Goal: Browse casually: Explore the website without a specific task or goal

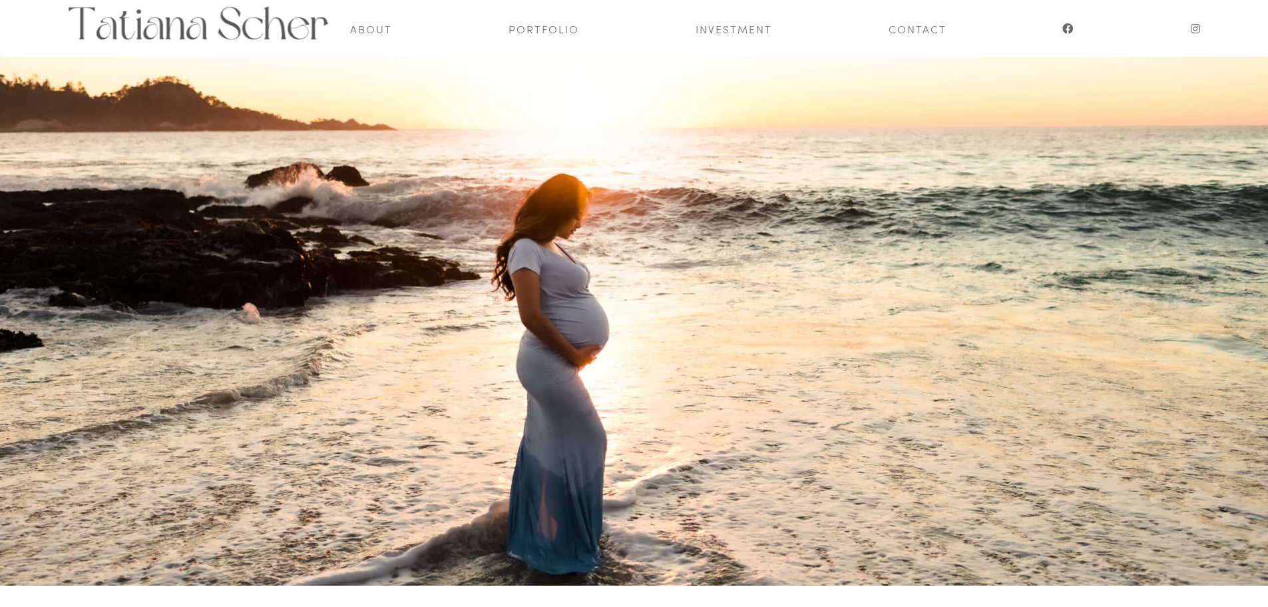
scroll to position [53, 0]
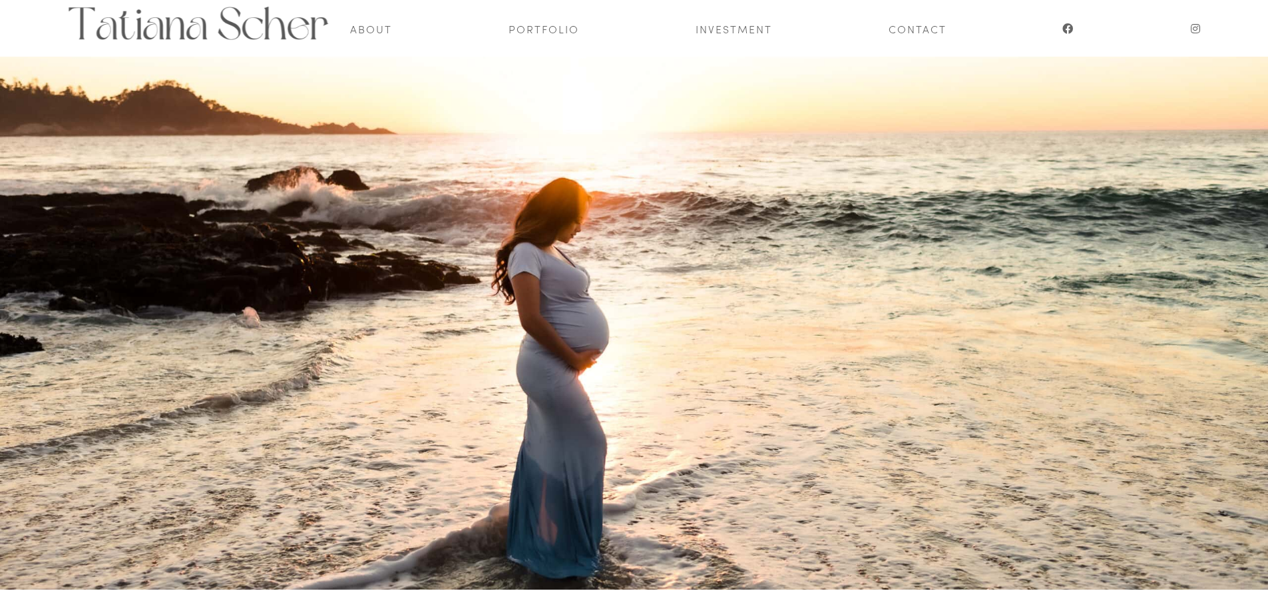
drag, startPoint x: 696, startPoint y: 364, endPoint x: 600, endPoint y: 222, distance: 171.2
click at [600, 222] on div at bounding box center [634, 323] width 1268 height 533
drag, startPoint x: 600, startPoint y: 222, endPoint x: 271, endPoint y: 431, distance: 390.1
click at [271, 431] on div at bounding box center [634, 323] width 1268 height 533
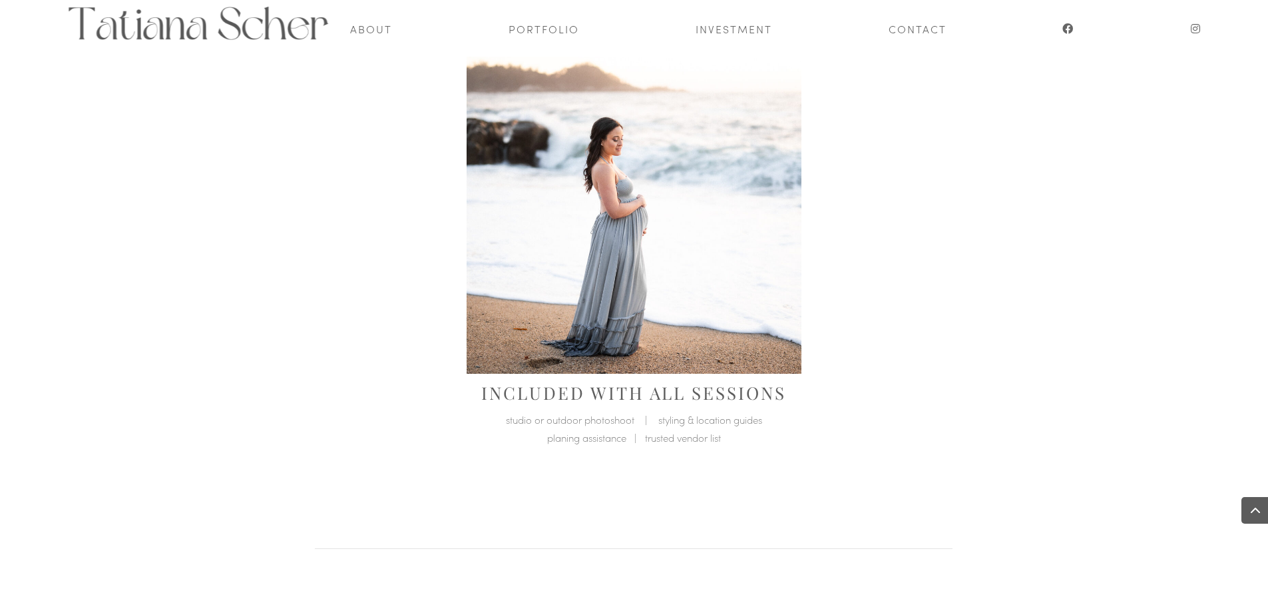
scroll to position [852, 0]
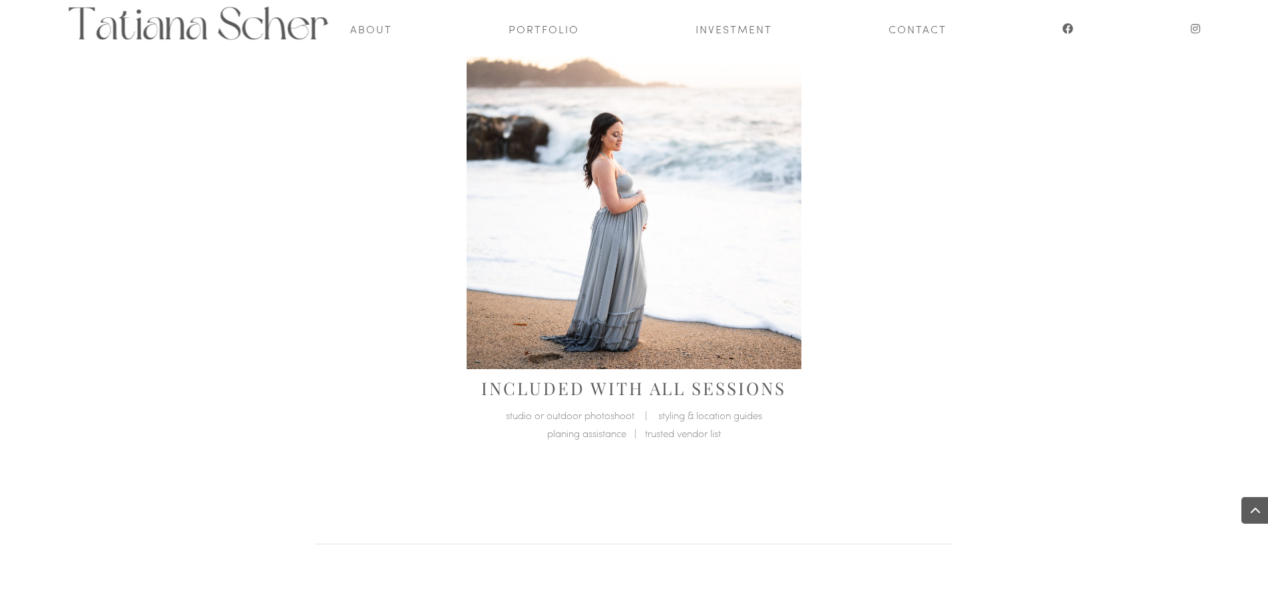
click at [615, 246] on img at bounding box center [634, 201] width 335 height 335
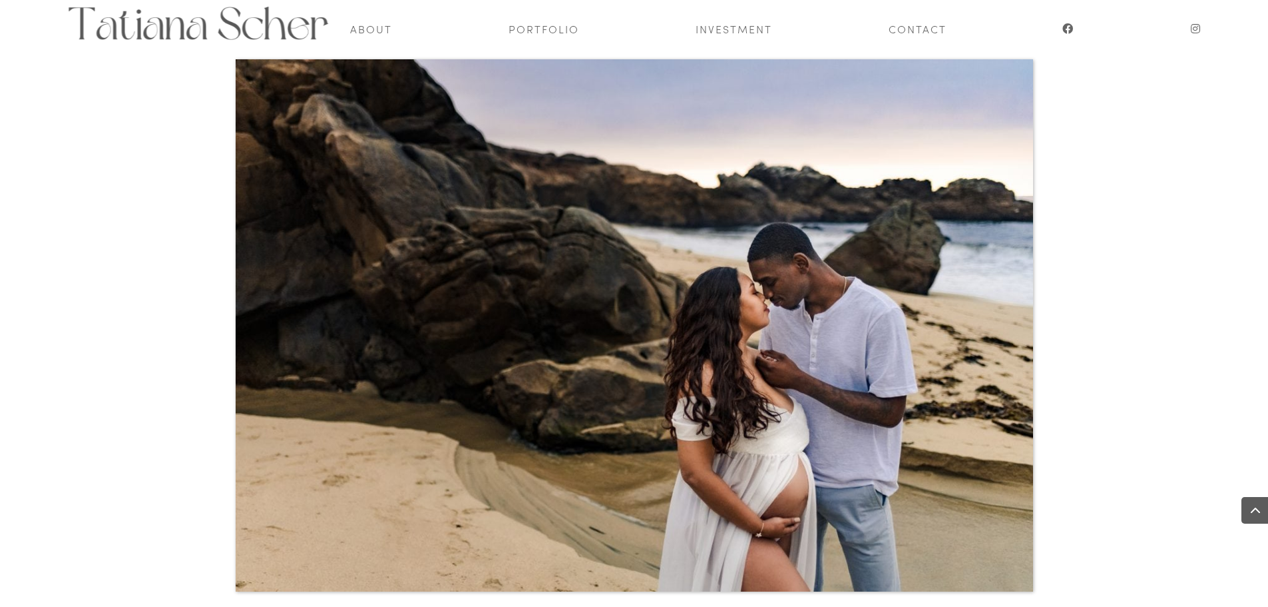
scroll to position [2503, 0]
click at [533, 18] on link "Portfolio" at bounding box center [544, 28] width 71 height 57
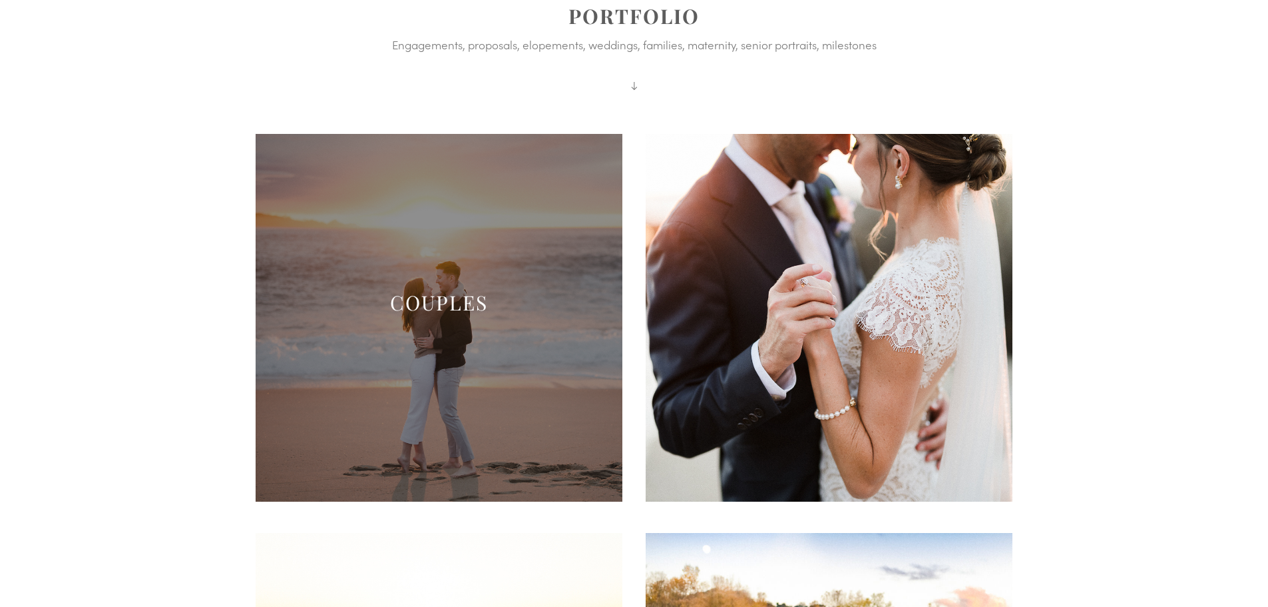
scroll to position [198, 0]
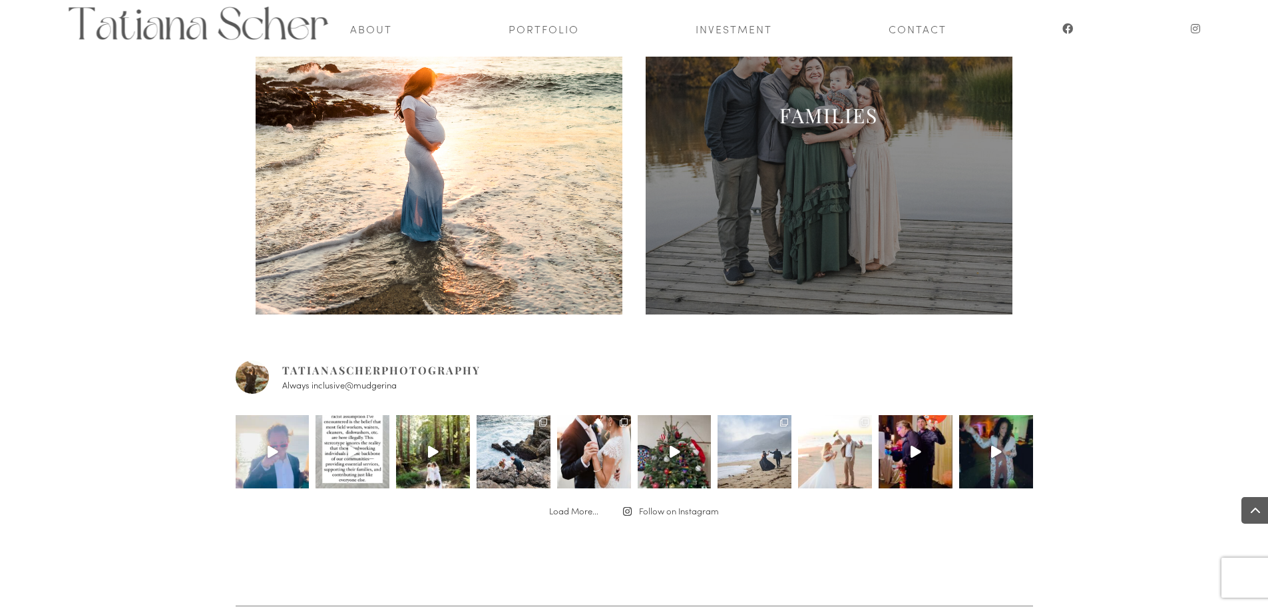
scroll to position [744, 0]
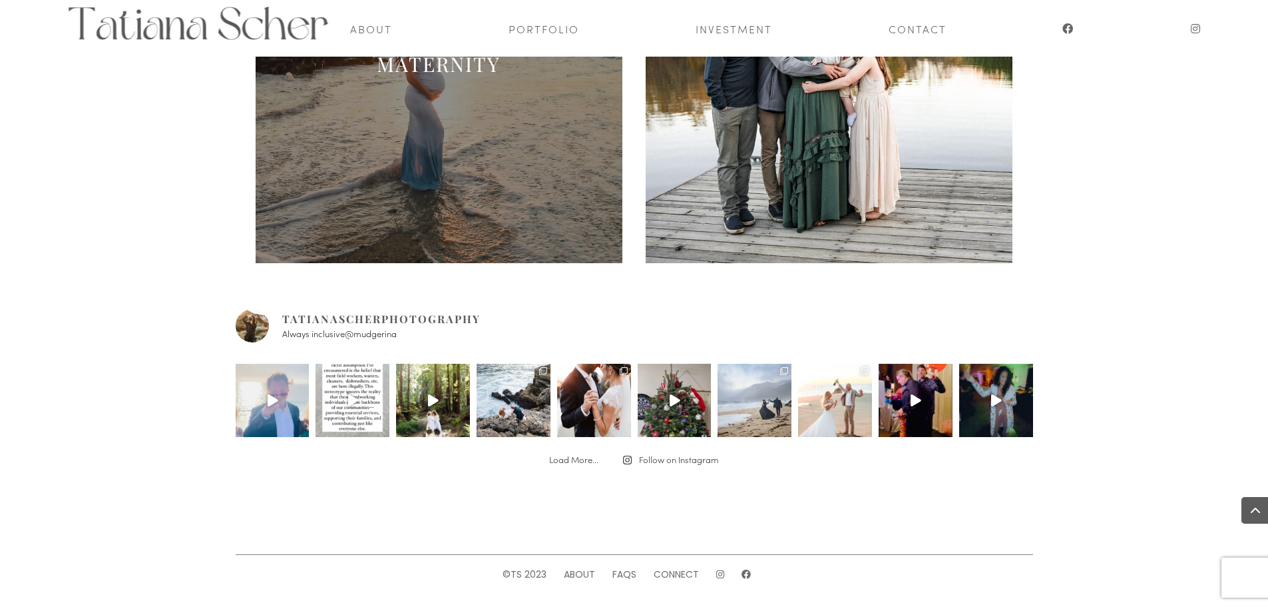
click at [324, 109] on span at bounding box center [440, 79] width 368 height 368
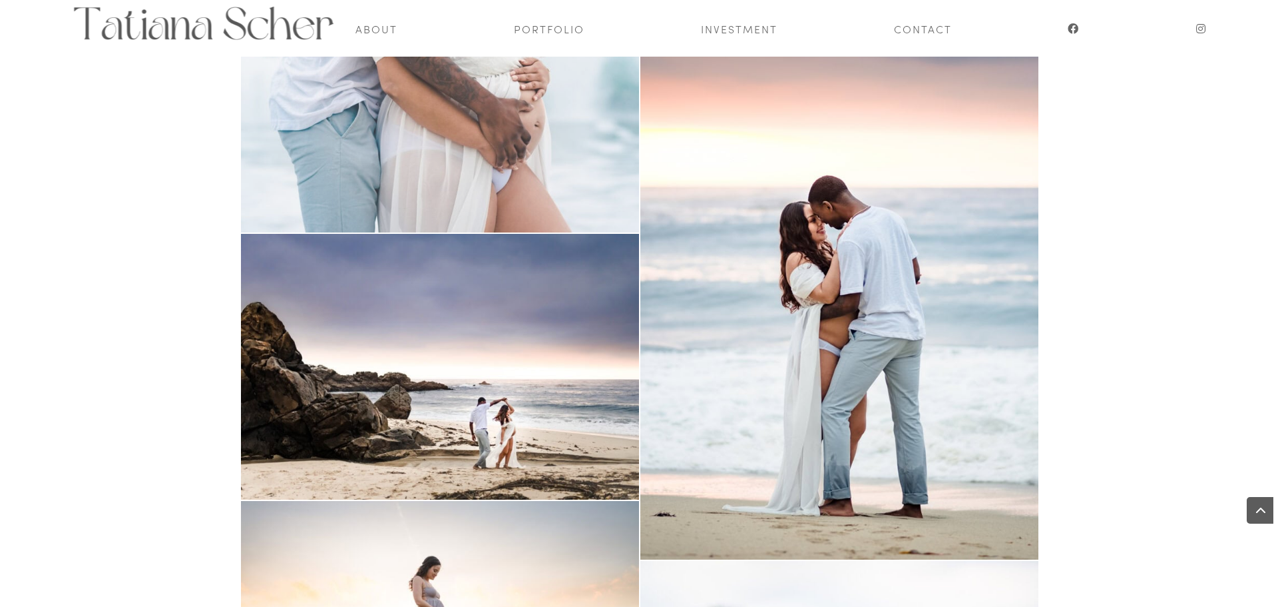
scroll to position [1013, 0]
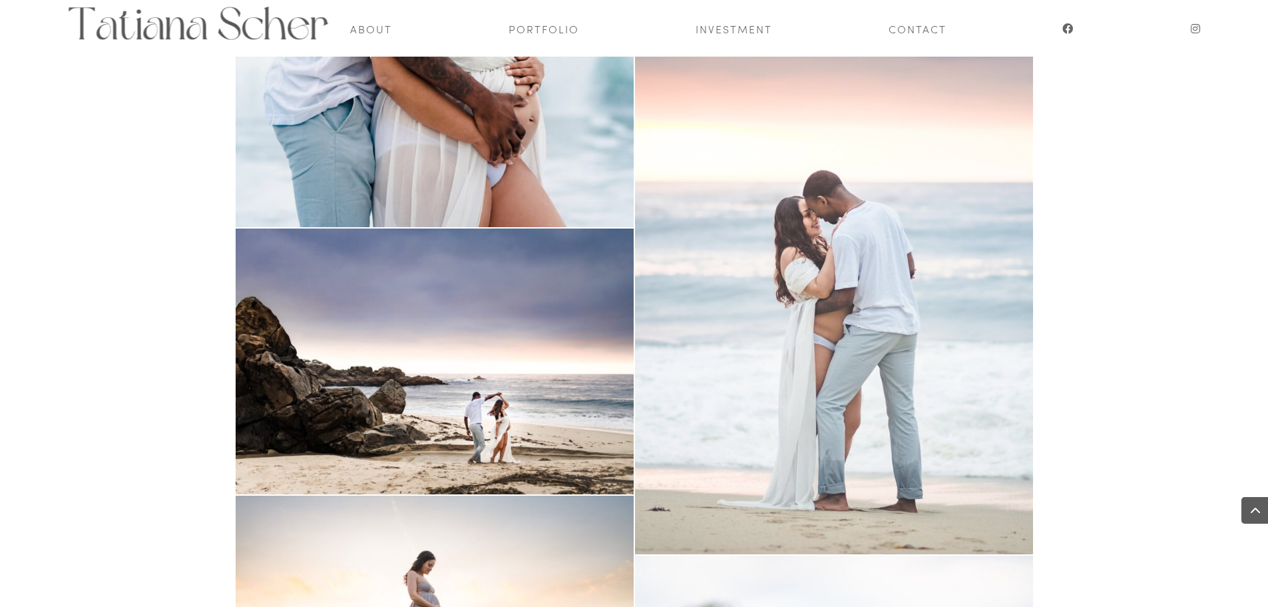
click at [895, 224] on link "Open image" at bounding box center [834, 275] width 398 height 558
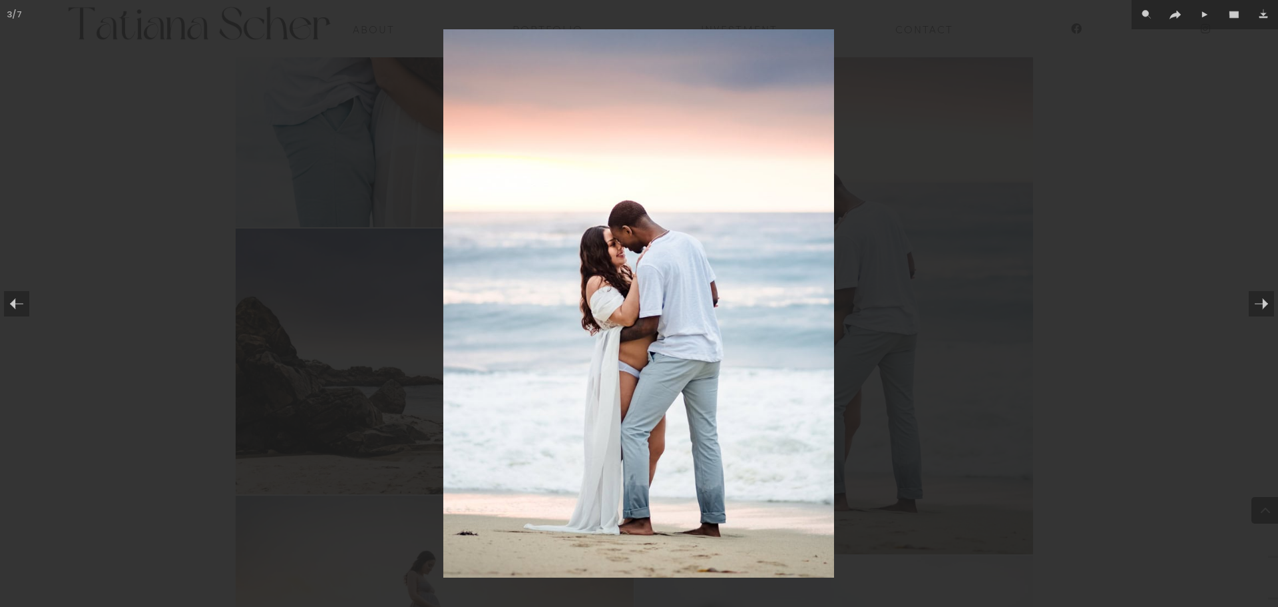
click at [1033, 276] on div at bounding box center [639, 303] width 1278 height 607
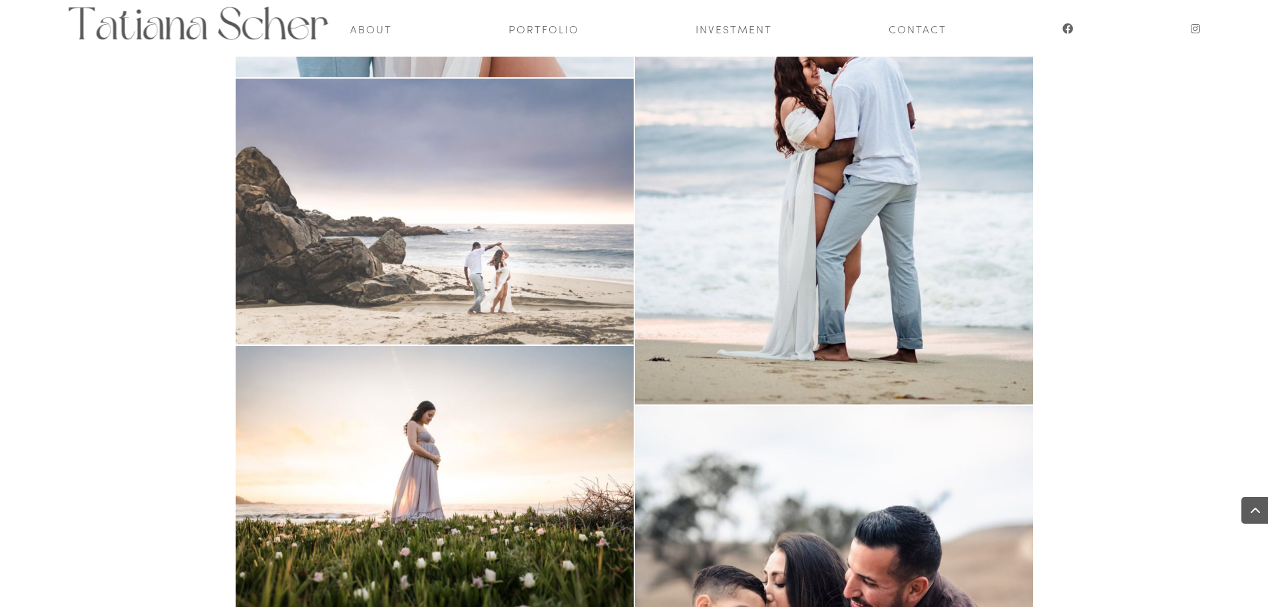
scroll to position [1168, 0]
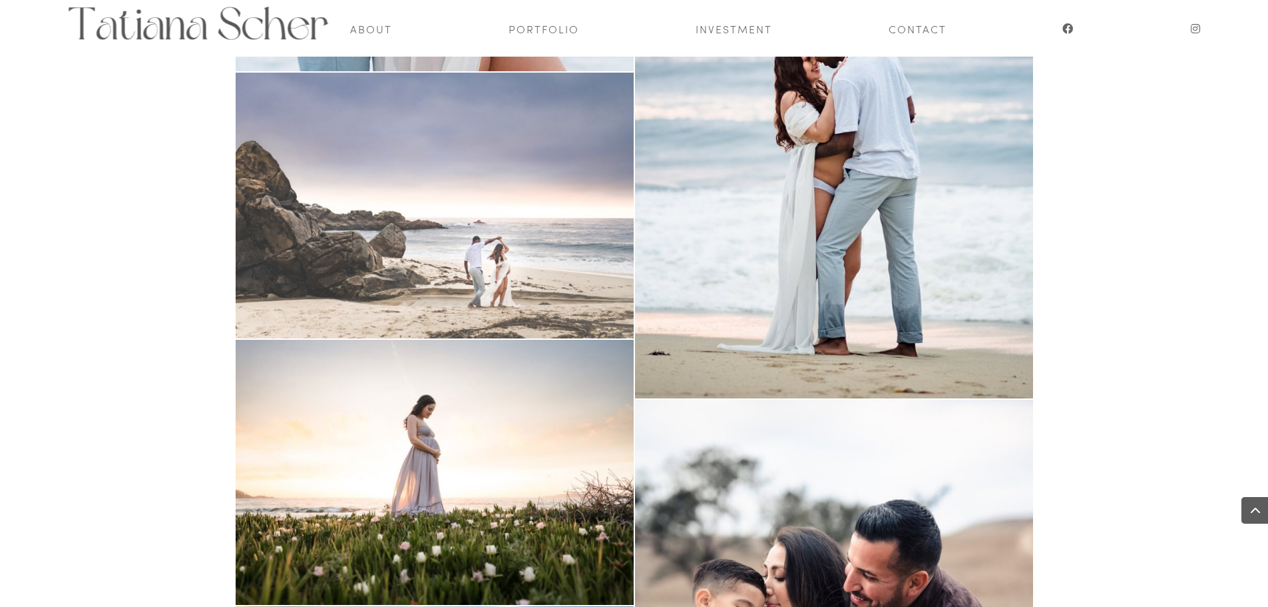
click at [432, 245] on link "Open image" at bounding box center [435, 206] width 398 height 266
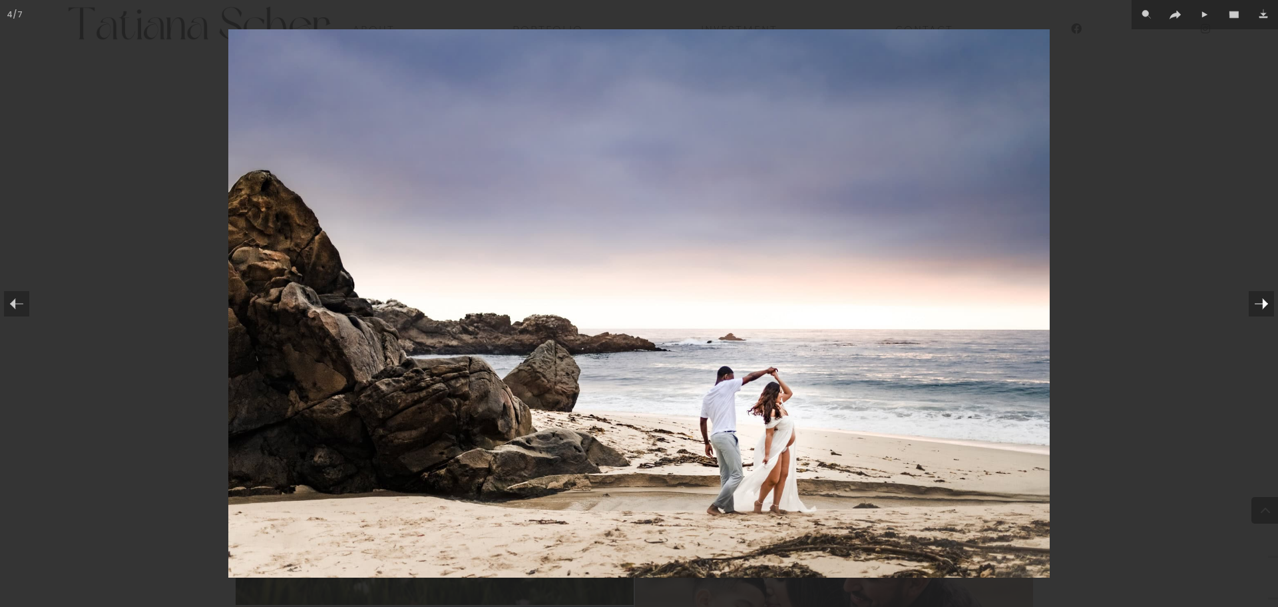
drag, startPoint x: 821, startPoint y: 356, endPoint x: 1235, endPoint y: 309, distance: 416.7
click at [1236, 308] on link at bounding box center [1255, 303] width 47 height 67
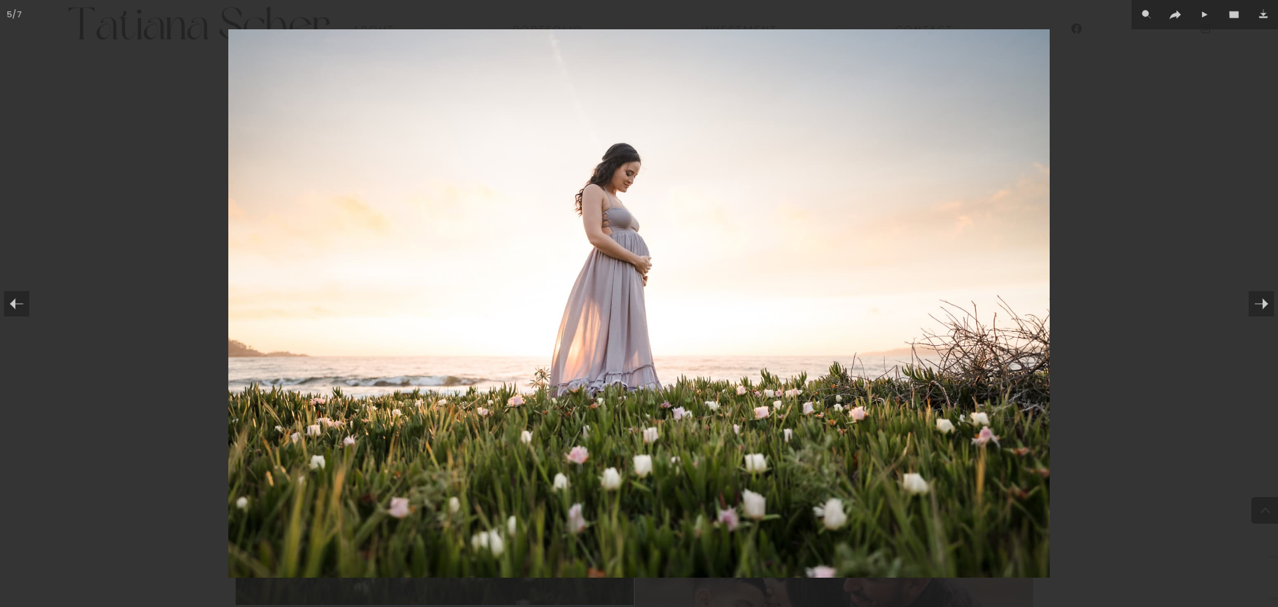
click at [1210, 114] on div at bounding box center [639, 303] width 1278 height 607
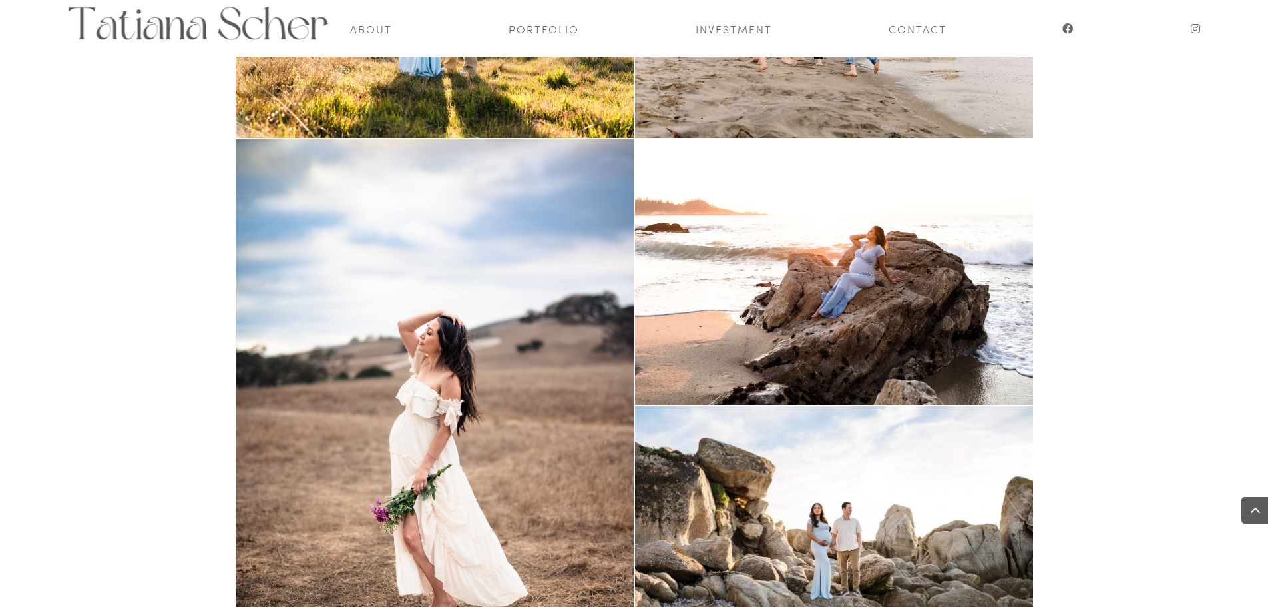
scroll to position [2926, 0]
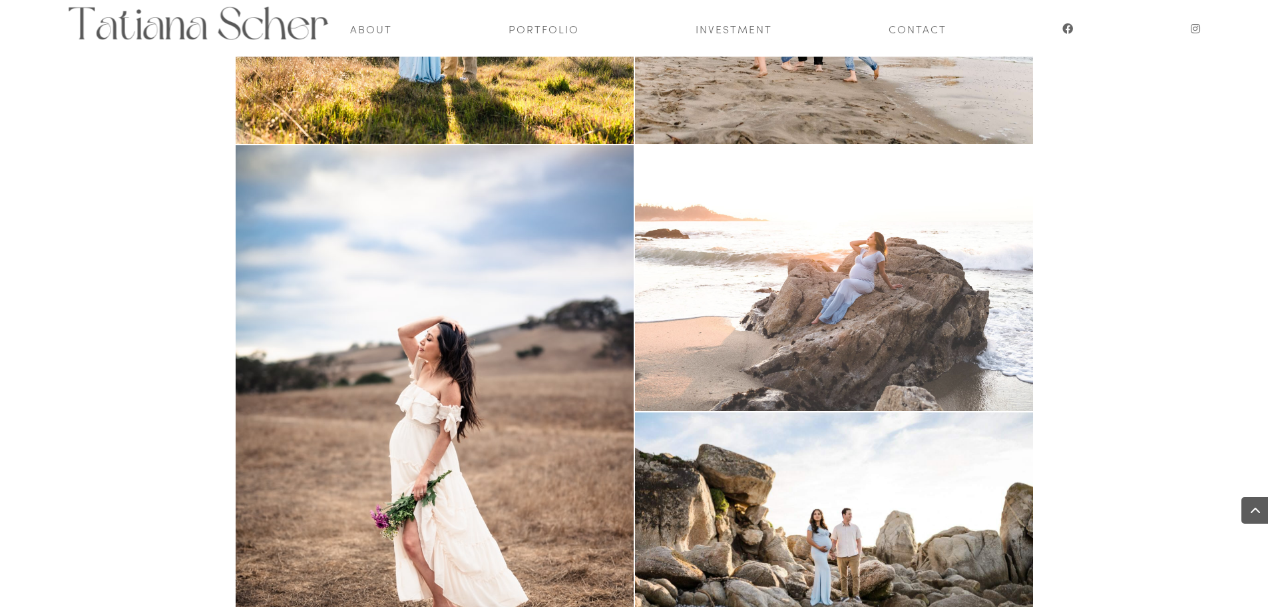
click at [887, 312] on link "Open image" at bounding box center [834, 278] width 398 height 266
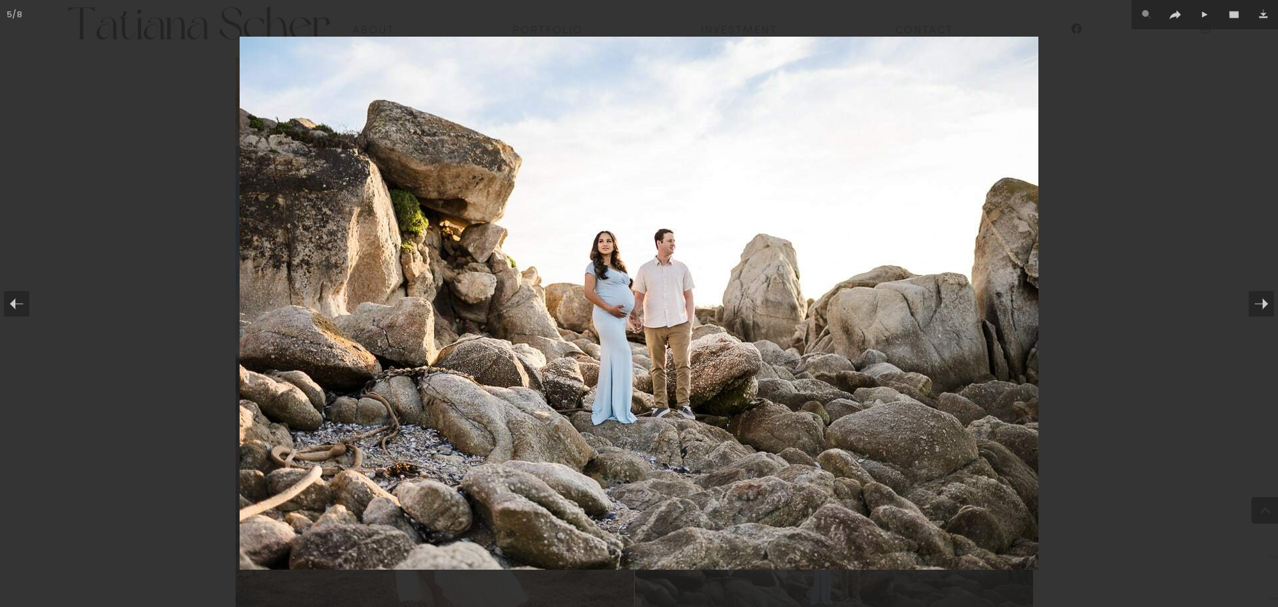
click at [1136, 289] on div at bounding box center [639, 303] width 1278 height 607
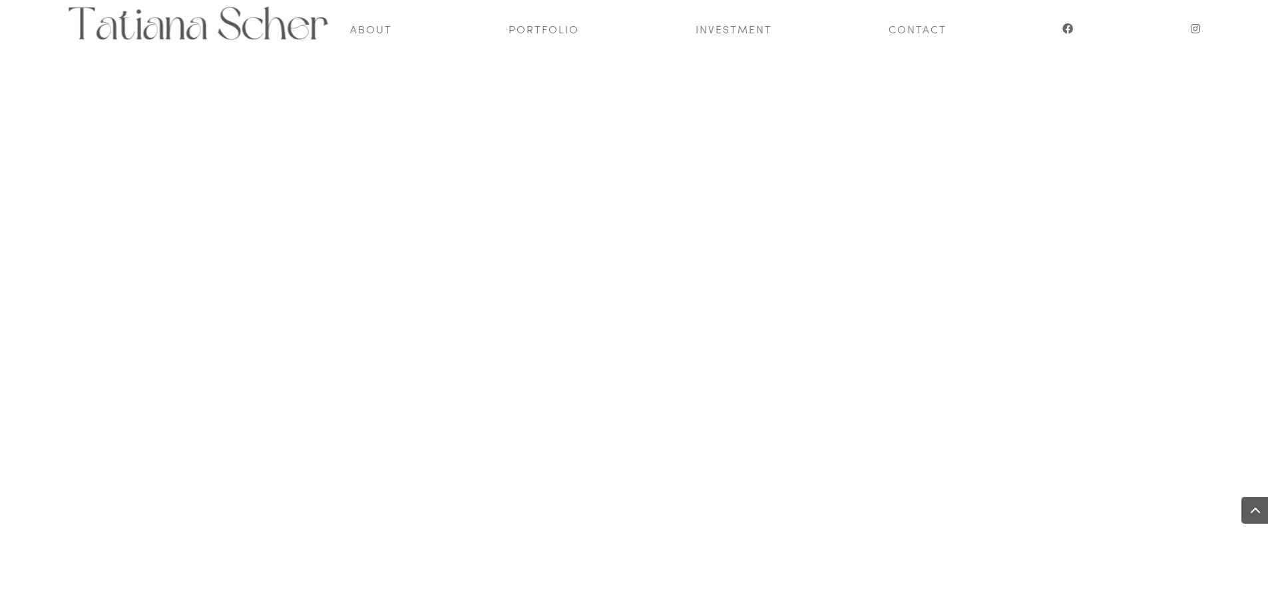
scroll to position [5849, 0]
